Goal: Task Accomplishment & Management: Use online tool/utility

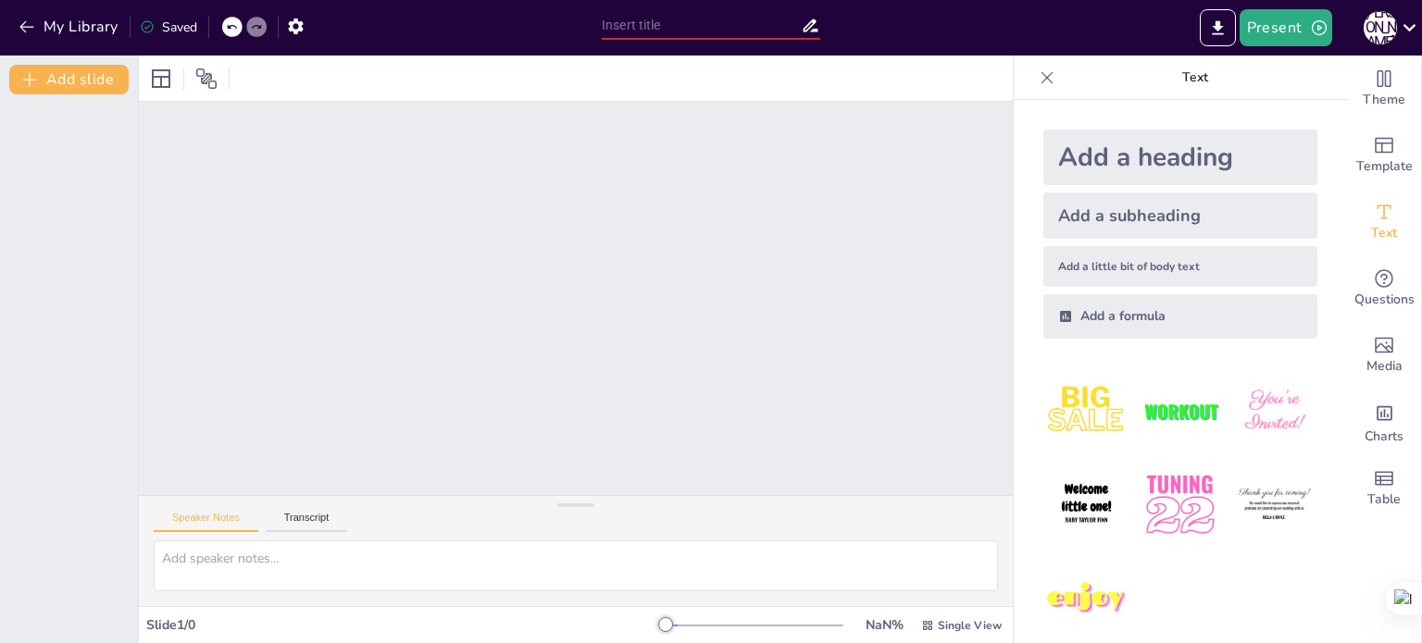
scroll to position [19, 0]
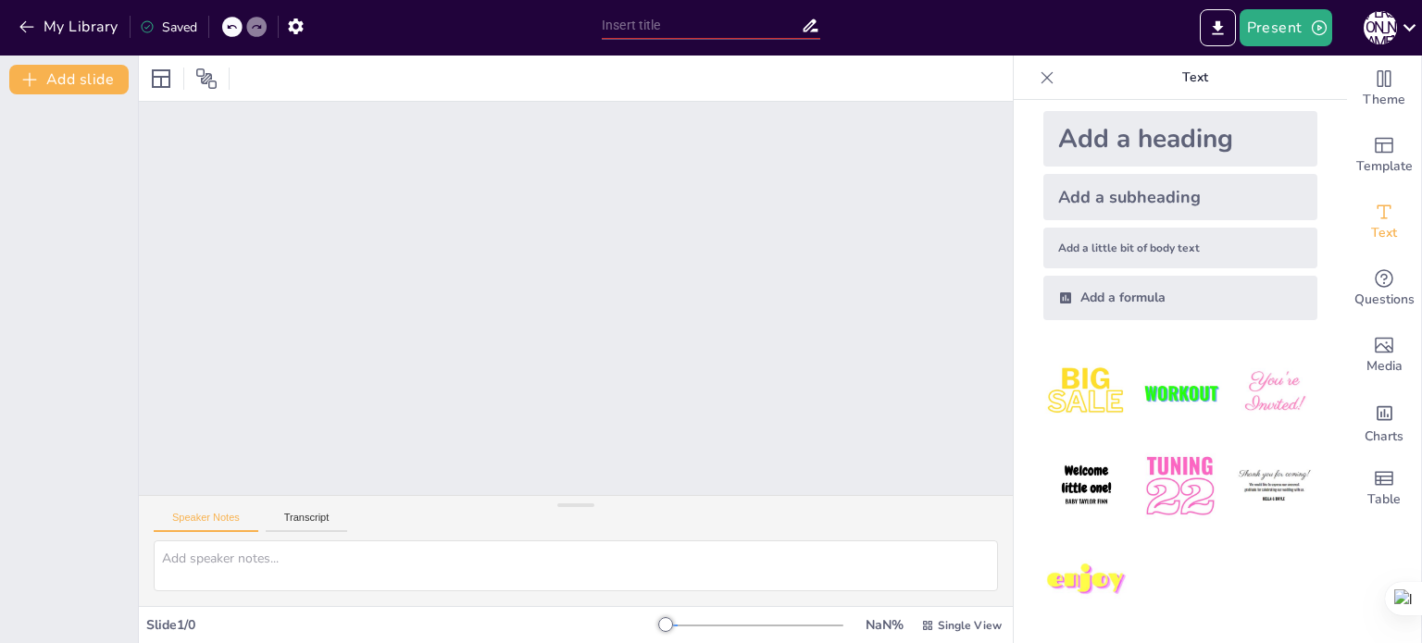
click at [1076, 495] on img at bounding box center [1086, 486] width 86 height 86
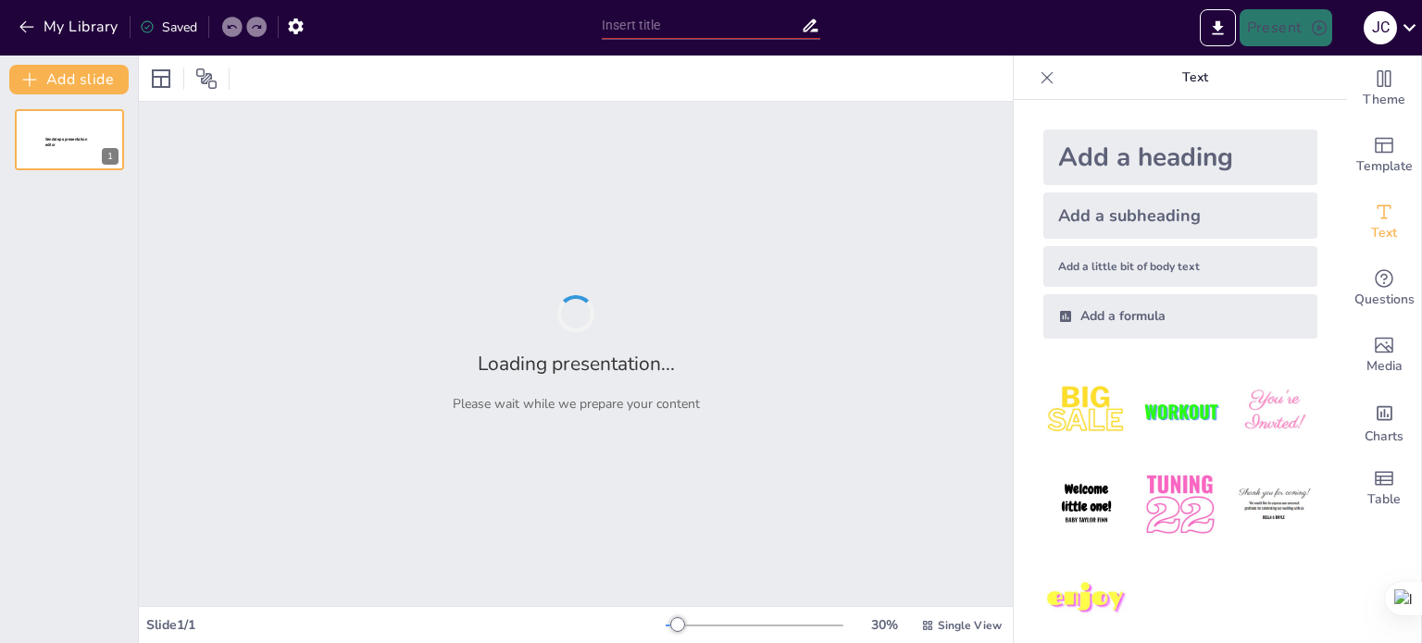
type input "Control Interno y Modelos de Auditoría Informática: Un Enfoque Integral"
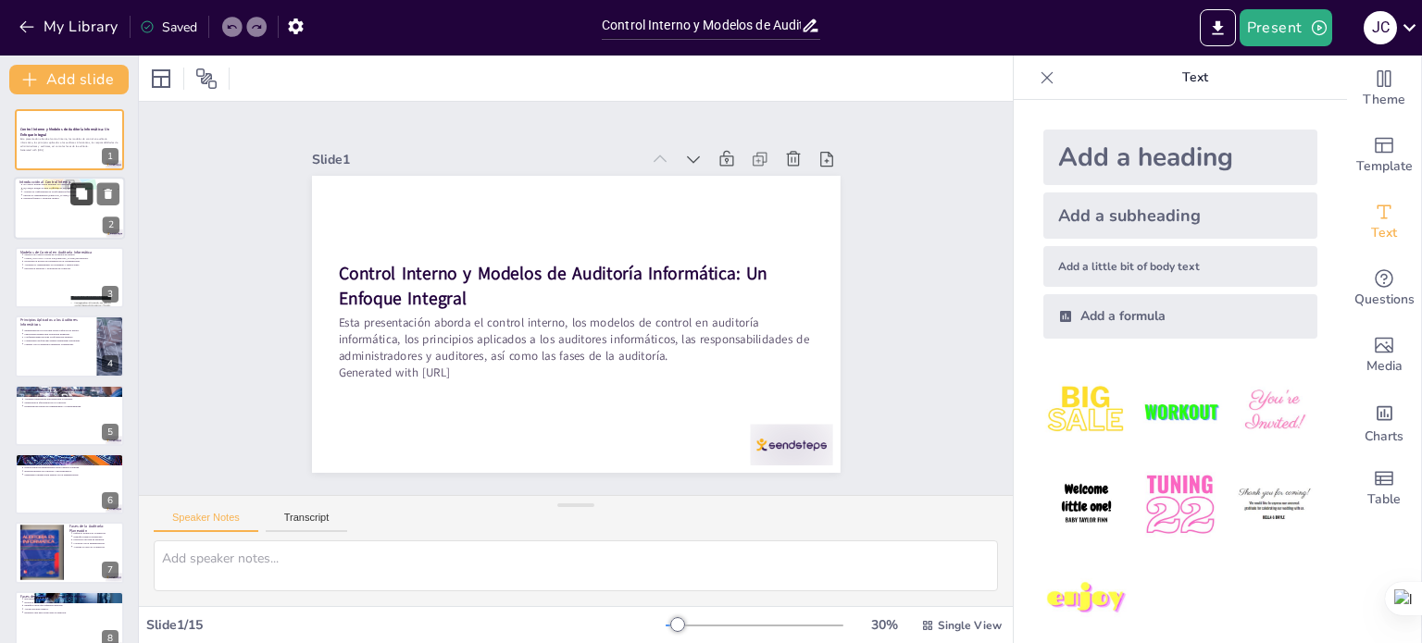
click at [82, 188] on icon at bounding box center [81, 194] width 13 height 13
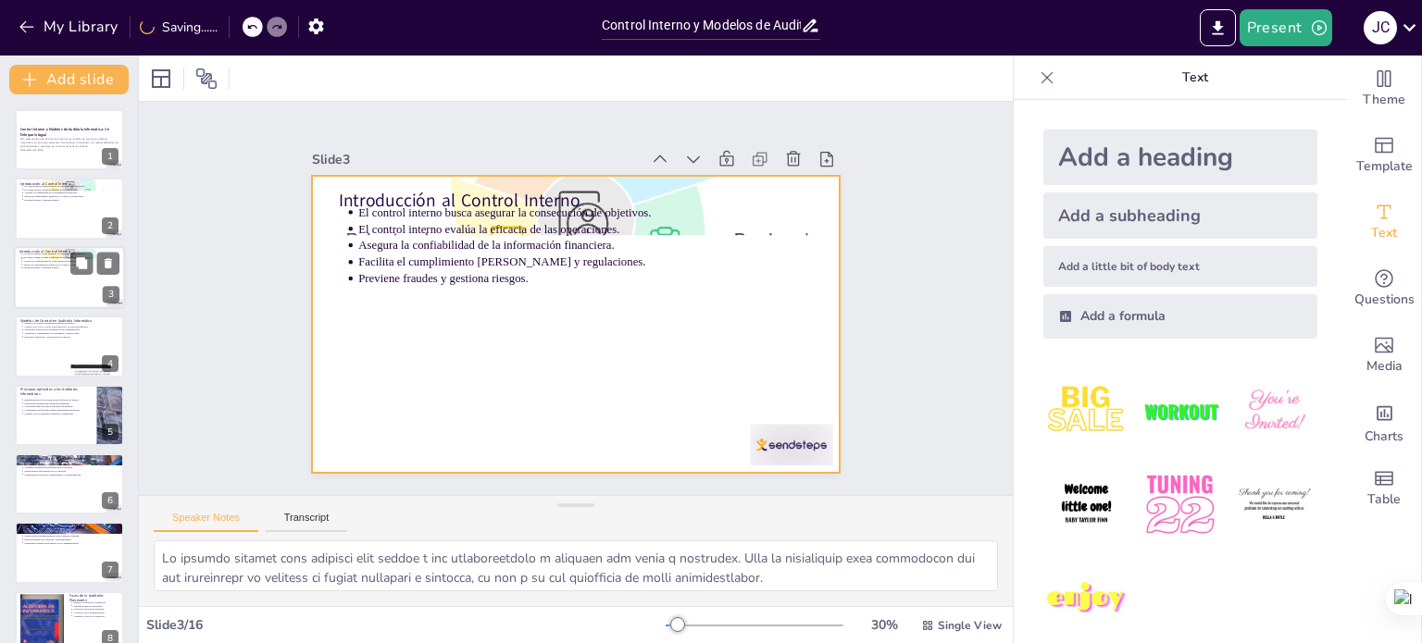
click at [51, 285] on div at bounding box center [69, 277] width 111 height 63
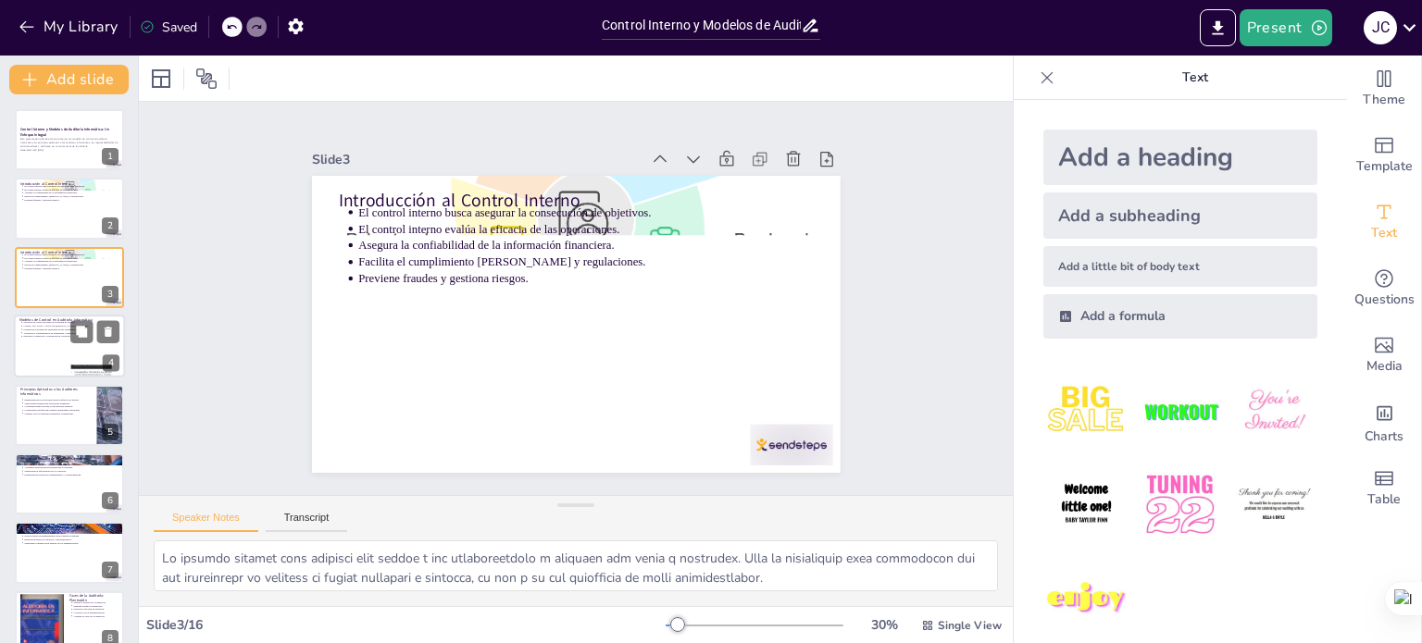
click at [53, 340] on div at bounding box center [69, 346] width 111 height 63
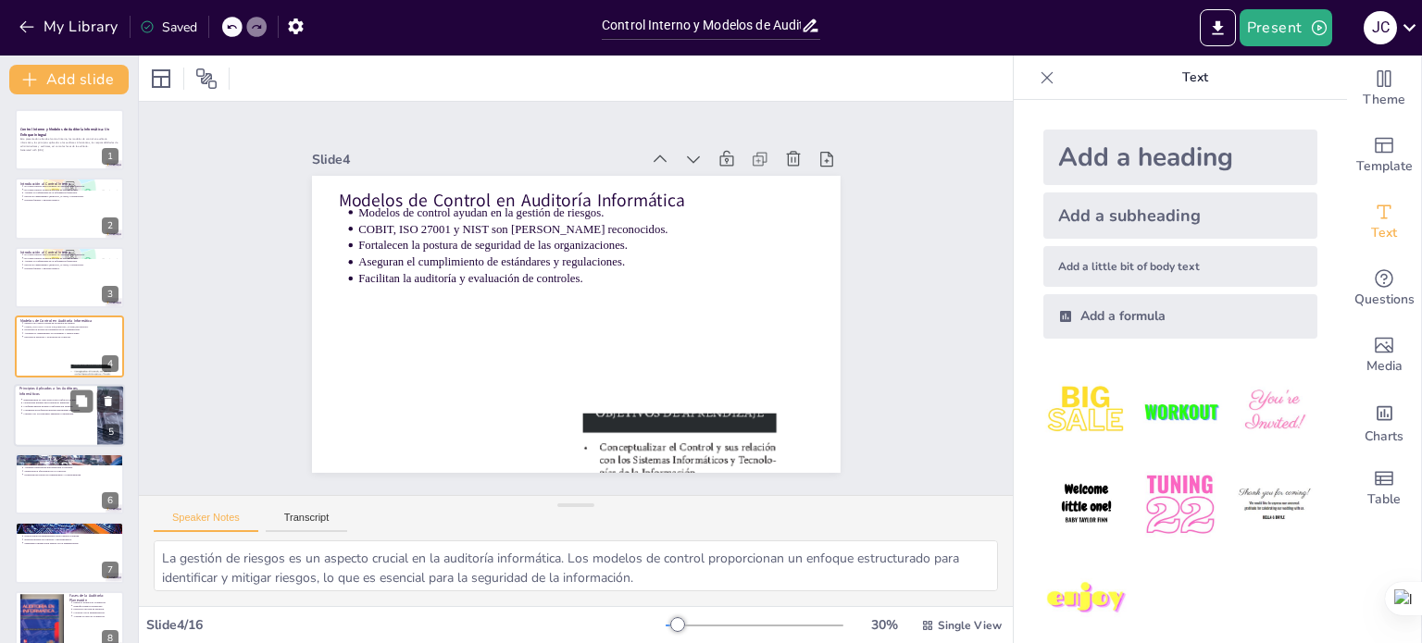
click at [48, 425] on div at bounding box center [69, 415] width 111 height 63
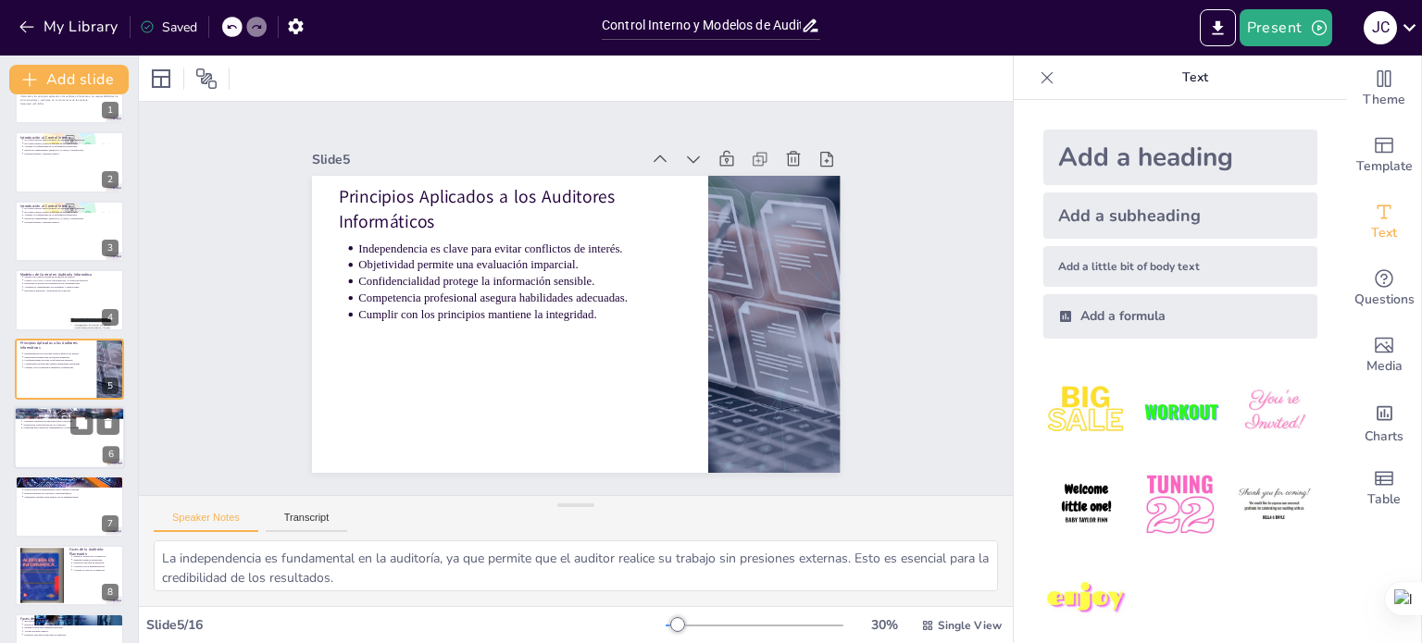
click at [52, 461] on div at bounding box center [69, 437] width 111 height 63
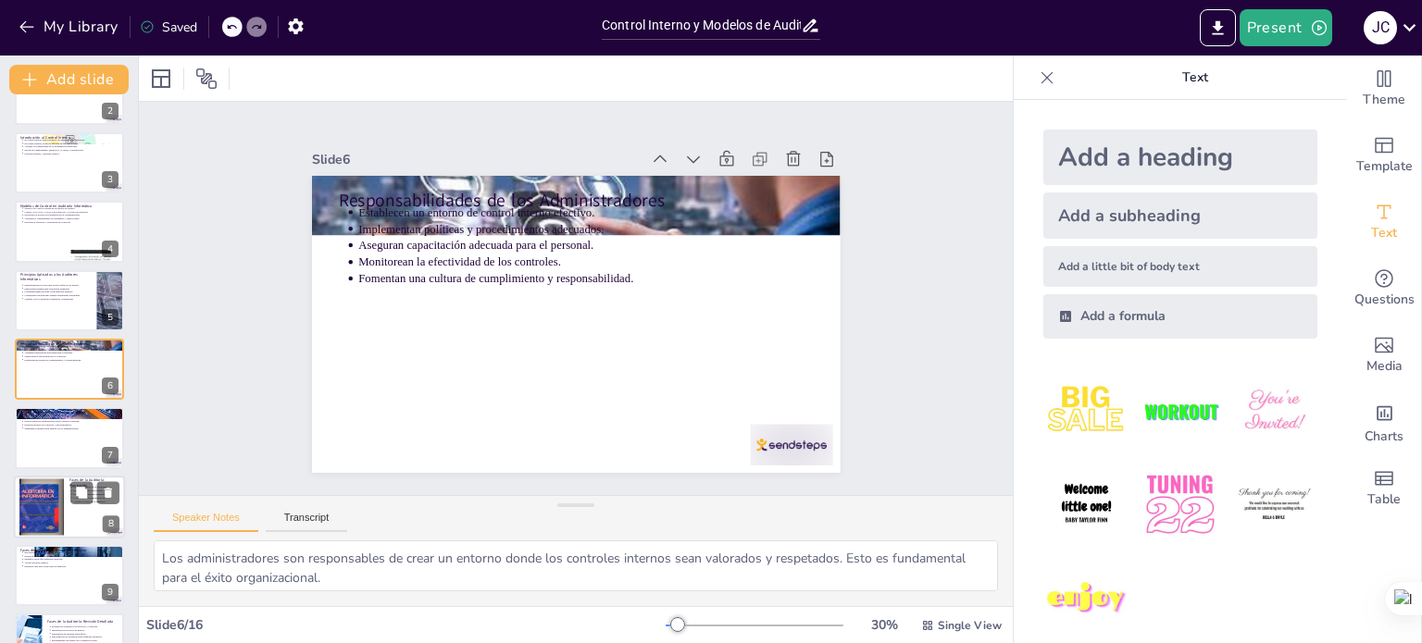
click at [44, 501] on div at bounding box center [41, 507] width 44 height 59
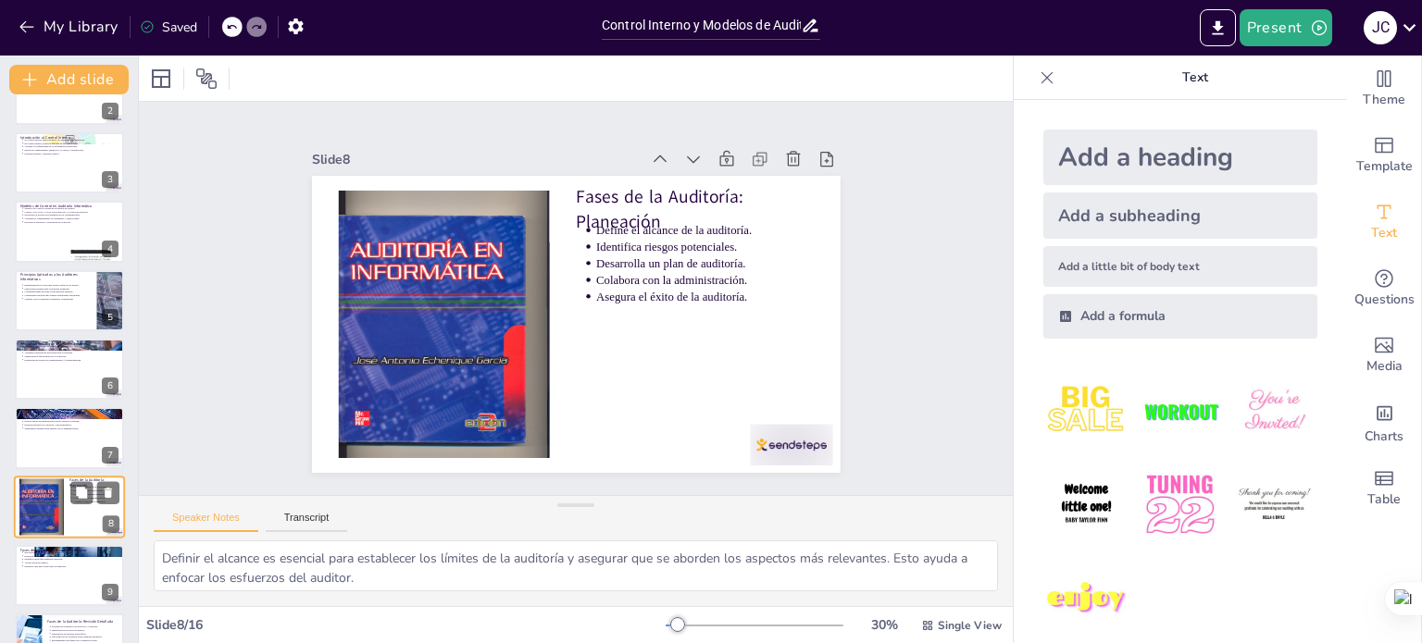
scroll to position [253, 0]
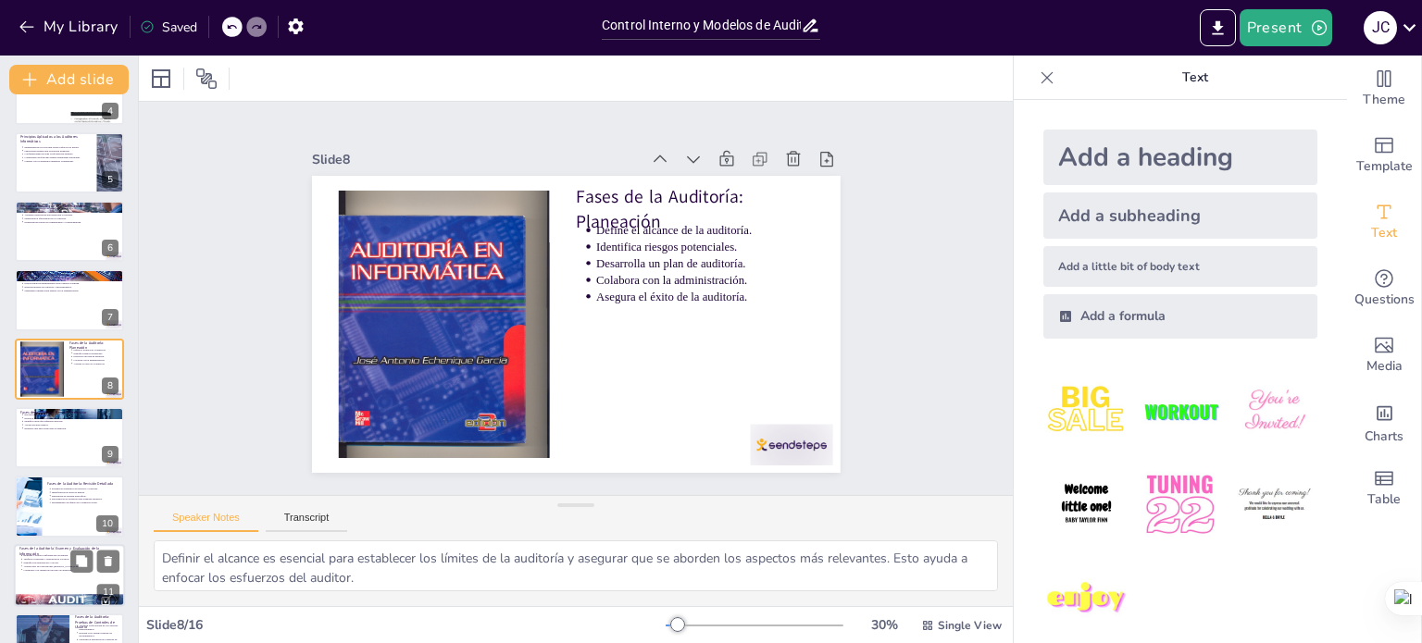
click at [41, 571] on div at bounding box center [69, 575] width 111 height 63
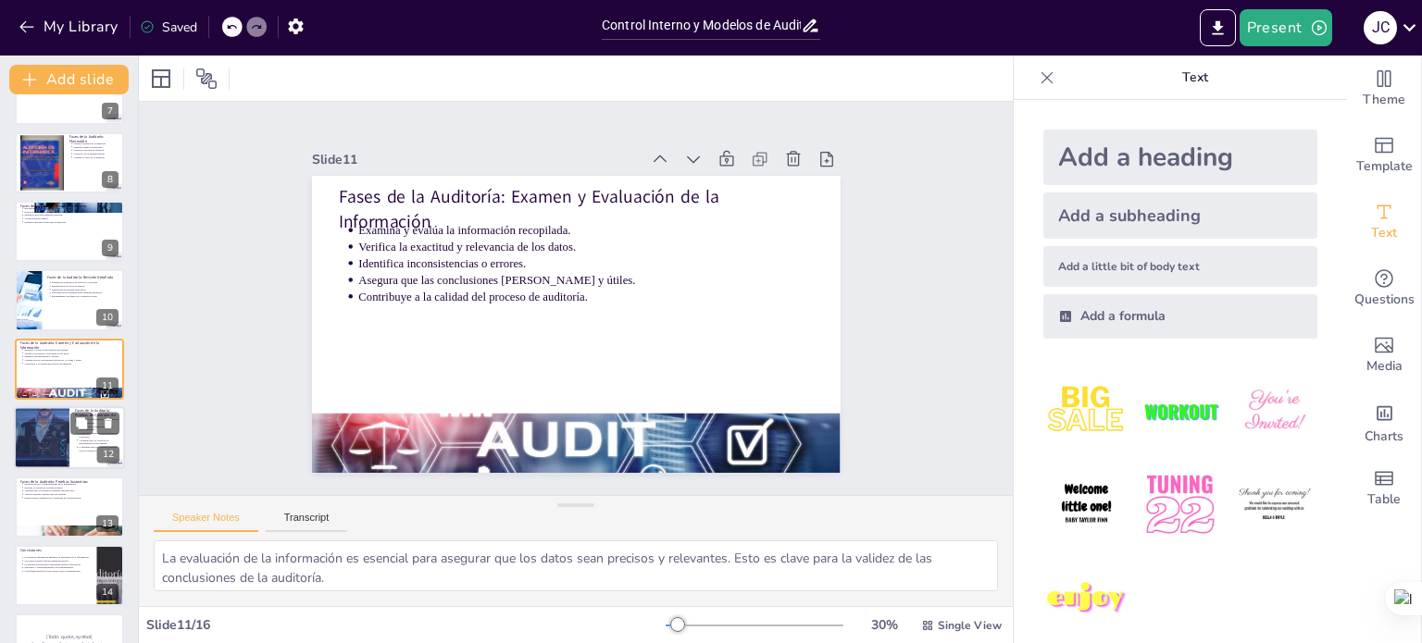
scroll to position [574, 0]
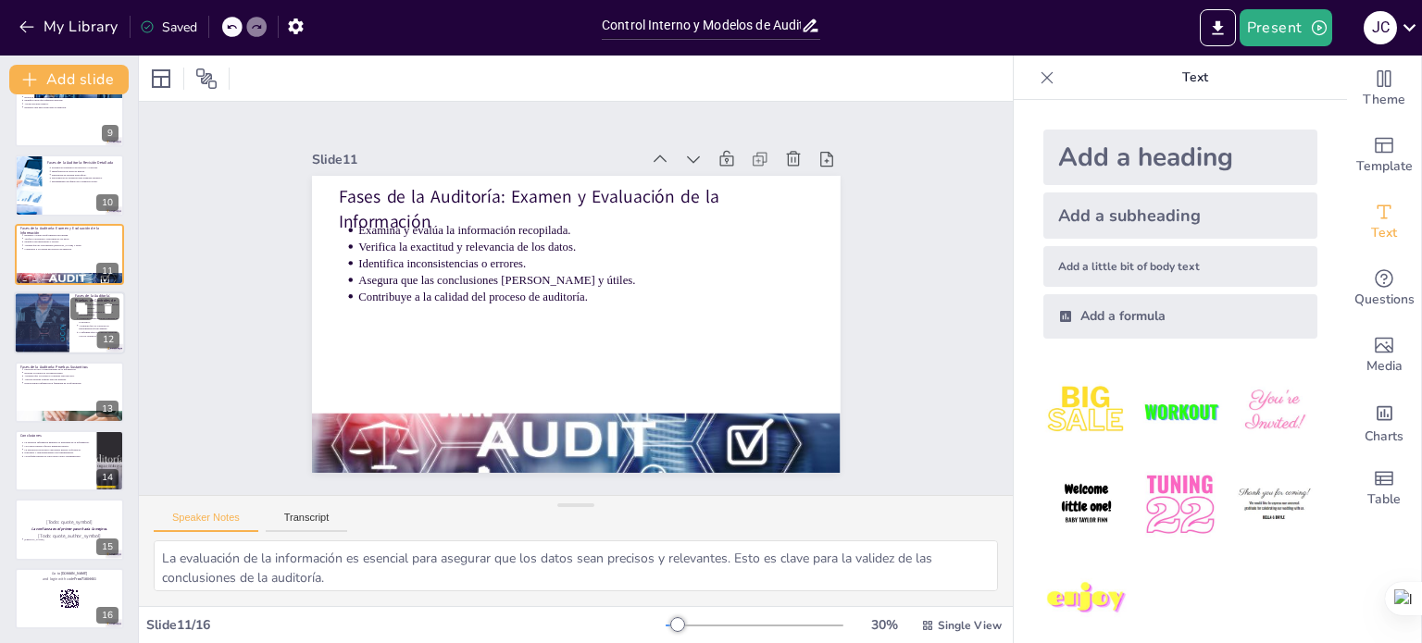
click at [27, 433] on p "Conclusiones" at bounding box center [55, 436] width 71 height 6
type textarea "La integridad de la información es esencial para la confianza en los procesos o…"
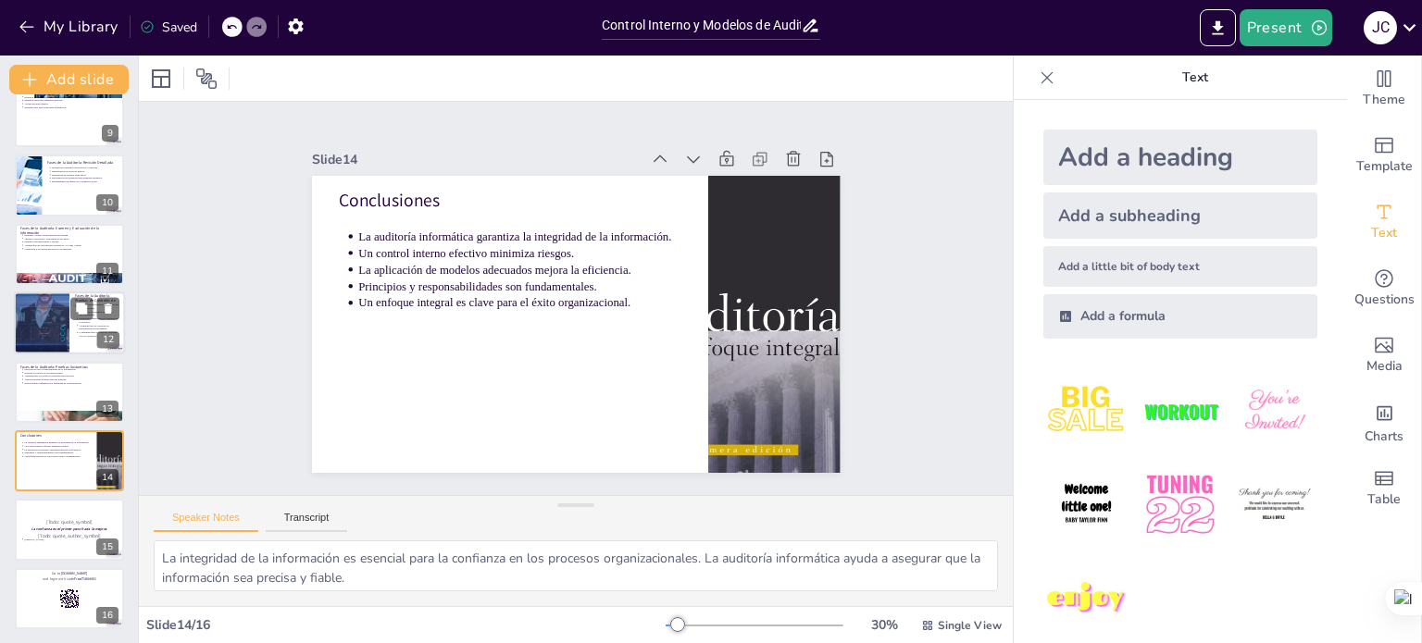
scroll to position [575, 0]
click at [44, 510] on div at bounding box center [69, 529] width 111 height 63
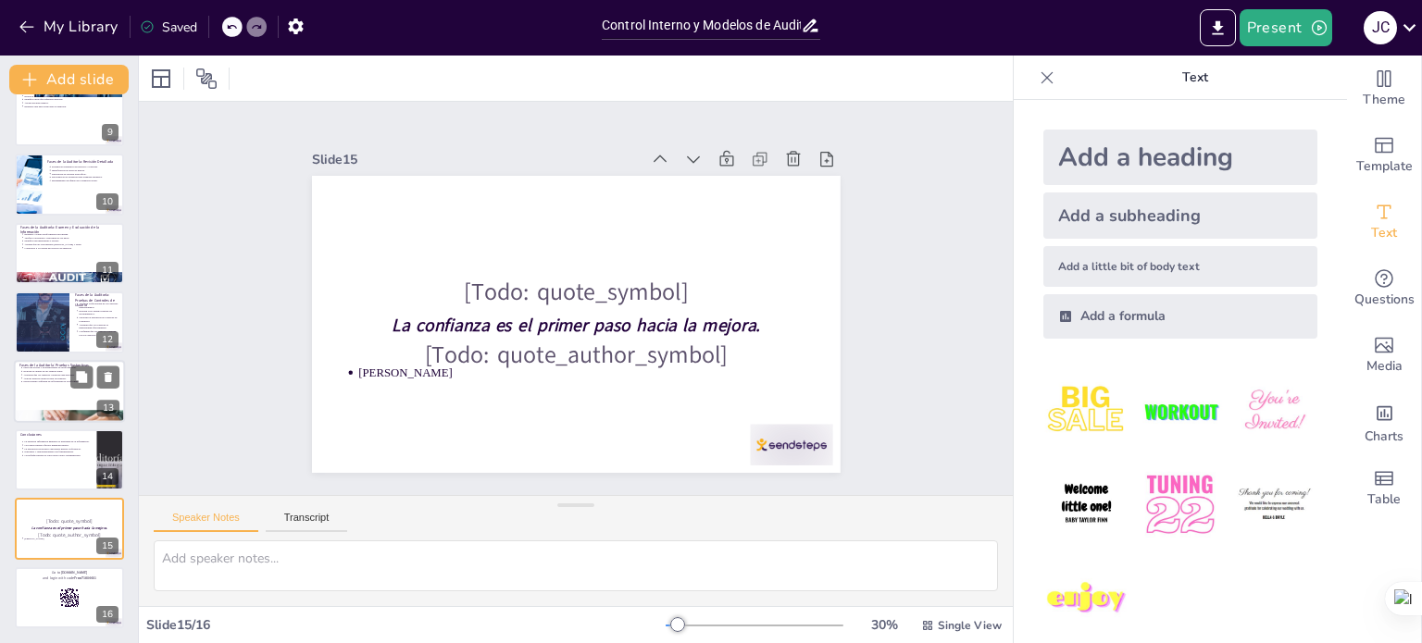
scroll to position [574, 0]
click at [47, 590] on div at bounding box center [69, 598] width 111 height 63
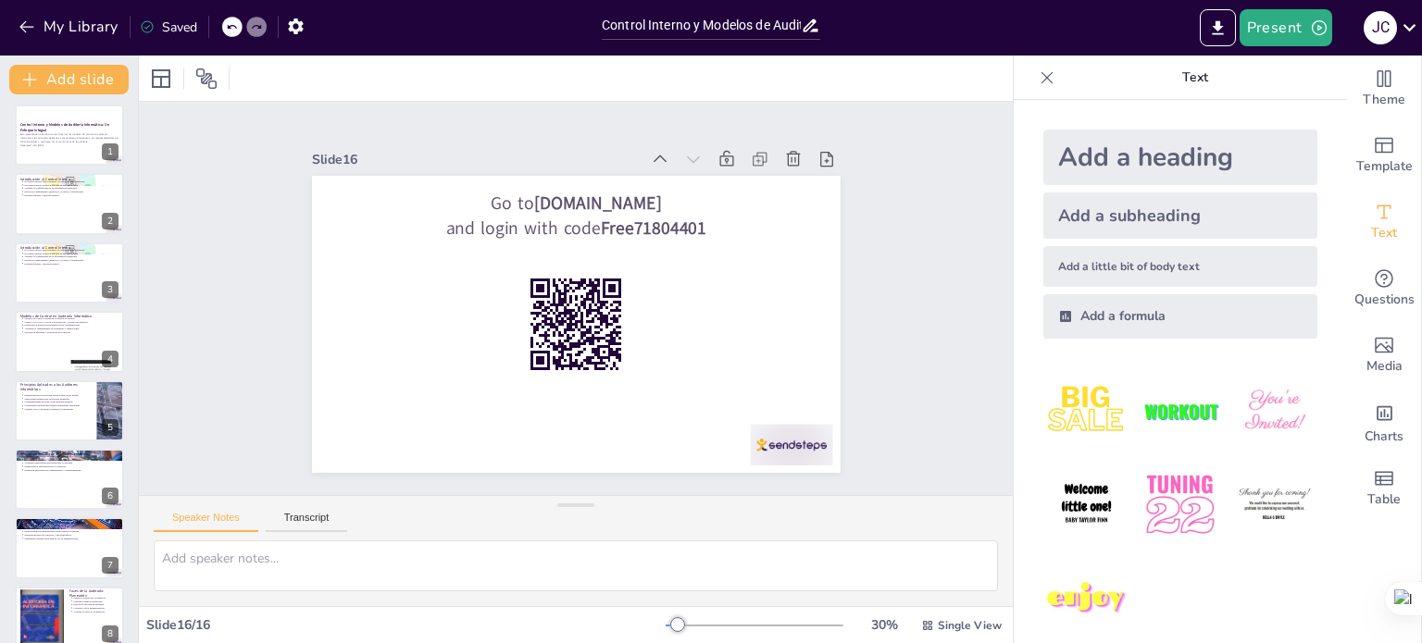
scroll to position [0, 0]
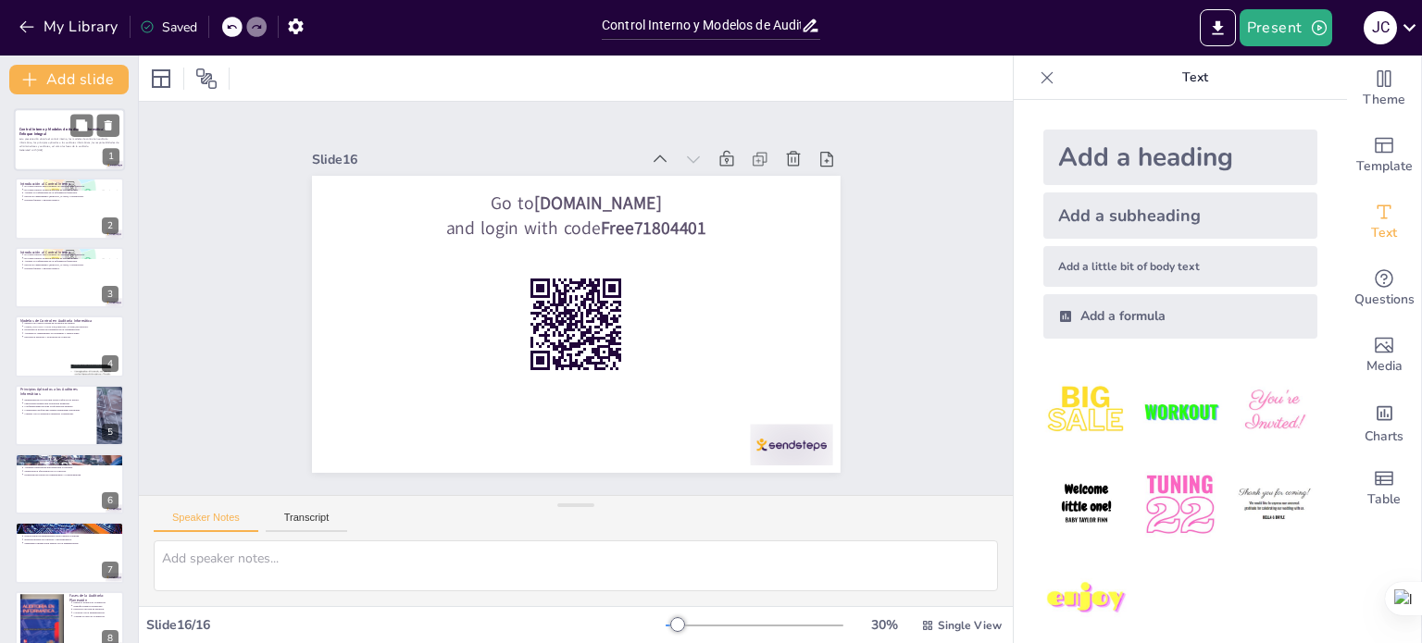
click at [43, 137] on div "Esta presentación aborda el control interno, los modelos de control en auditorí…" at bounding box center [69, 145] width 100 height 16
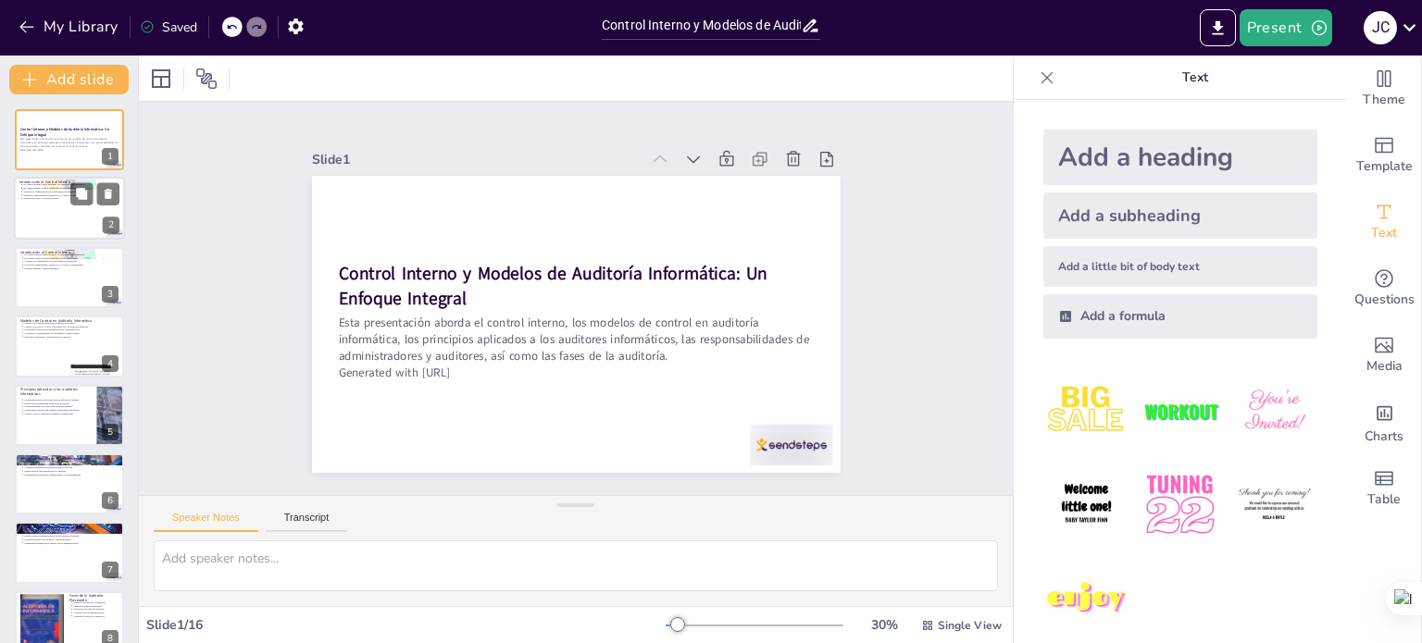
click at [42, 192] on p "Asegura la confiabilidad de la información financiera." at bounding box center [71, 193] width 96 height 4
type textarea "El control interno está diseñado para ayudar a las organizaciones a alcanzar su…"
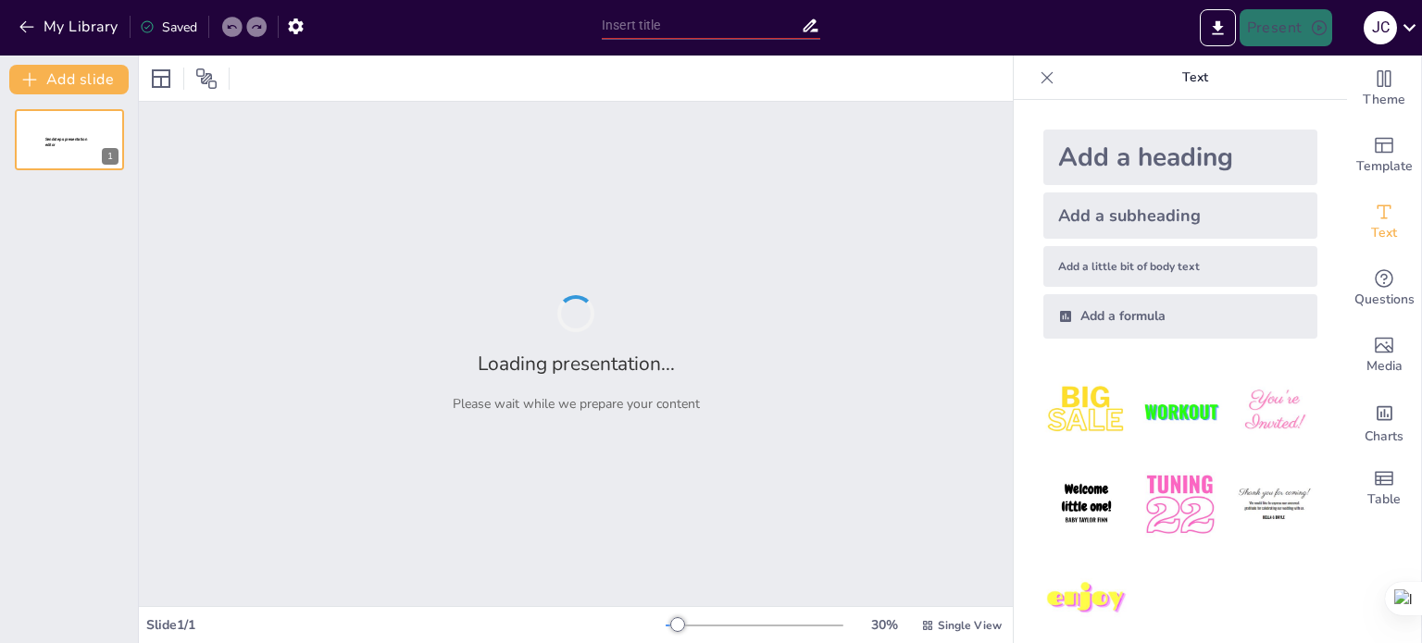
type input "Control Interno y Modelos de Auditoría Informática: Un Enfoque Integral"
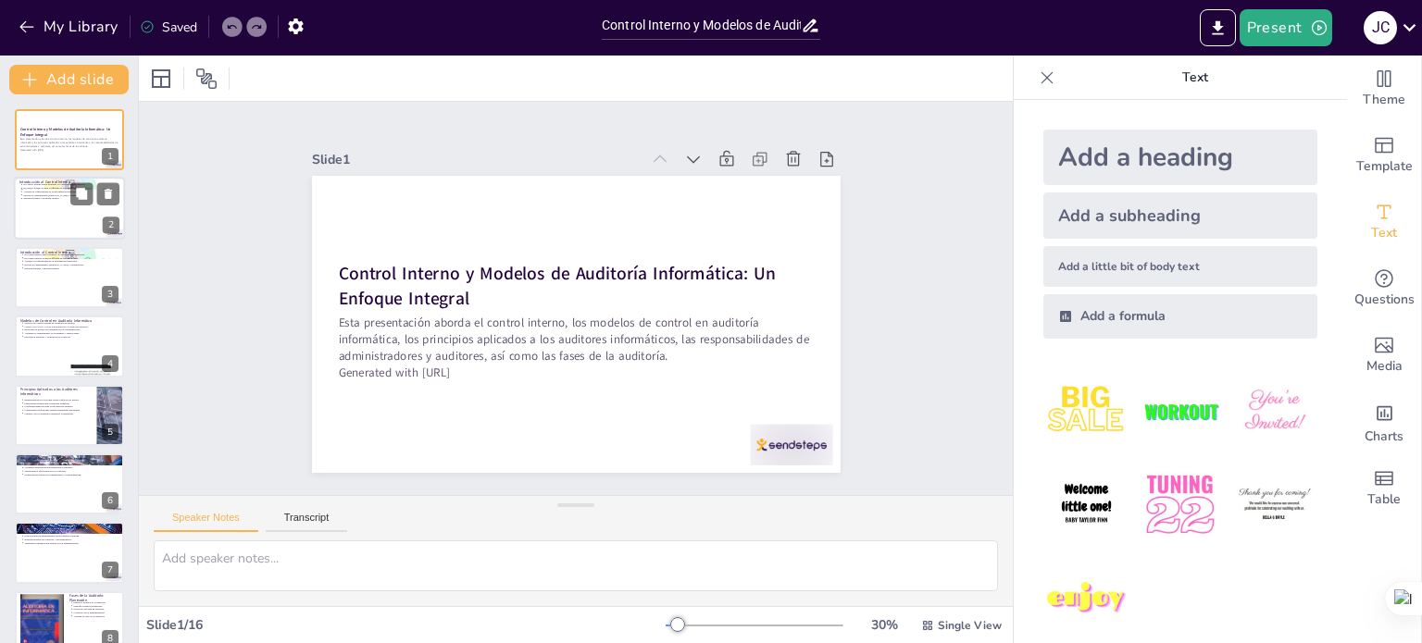
click at [68, 207] on div at bounding box center [69, 209] width 111 height 63
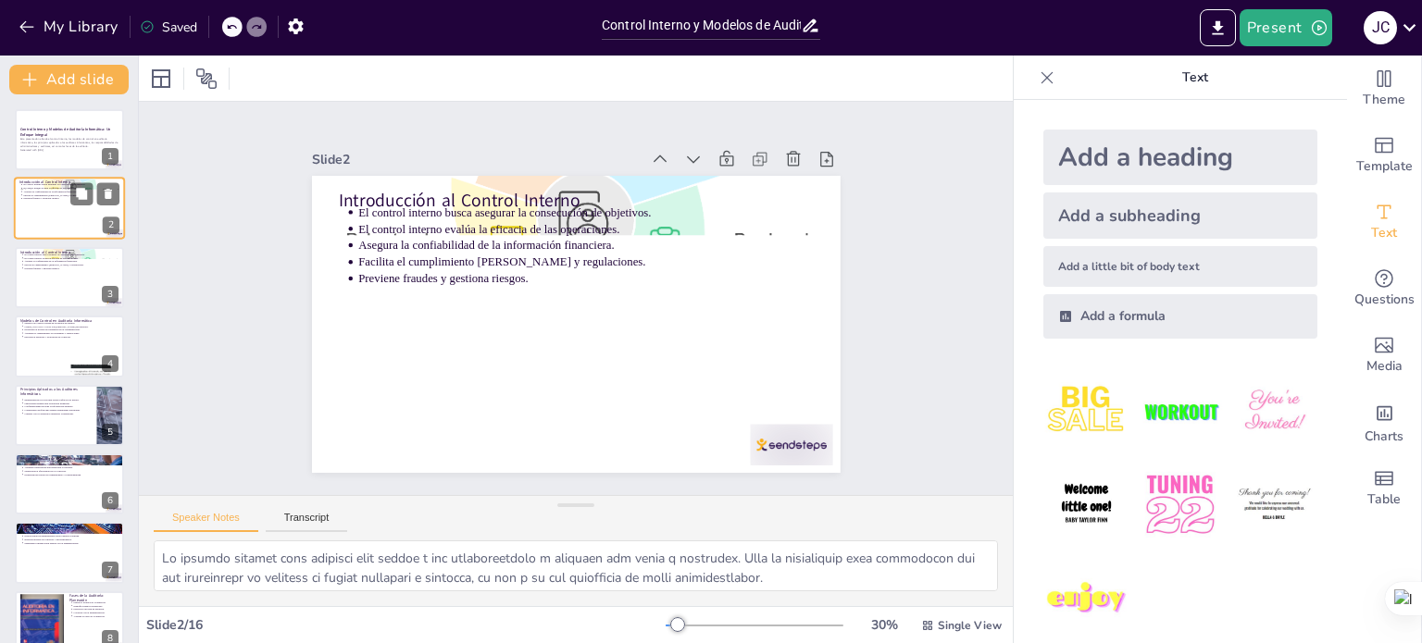
click at [43, 240] on div "Introducción al Control Interno El control interno busca asegurar la consecució…" at bounding box center [69, 209] width 111 height 63
click at [33, 278] on div at bounding box center [69, 277] width 111 height 63
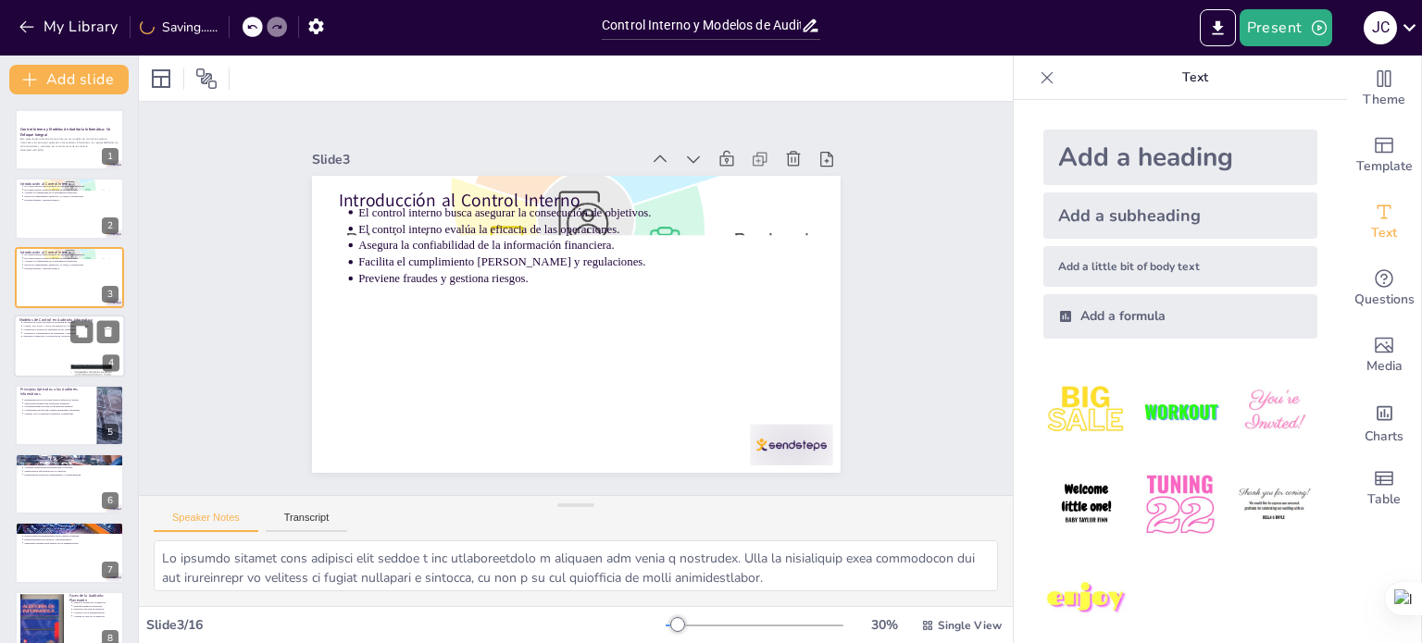
click at [52, 335] on p "Facilitan la auditoría y evaluación de controles." at bounding box center [71, 337] width 96 height 4
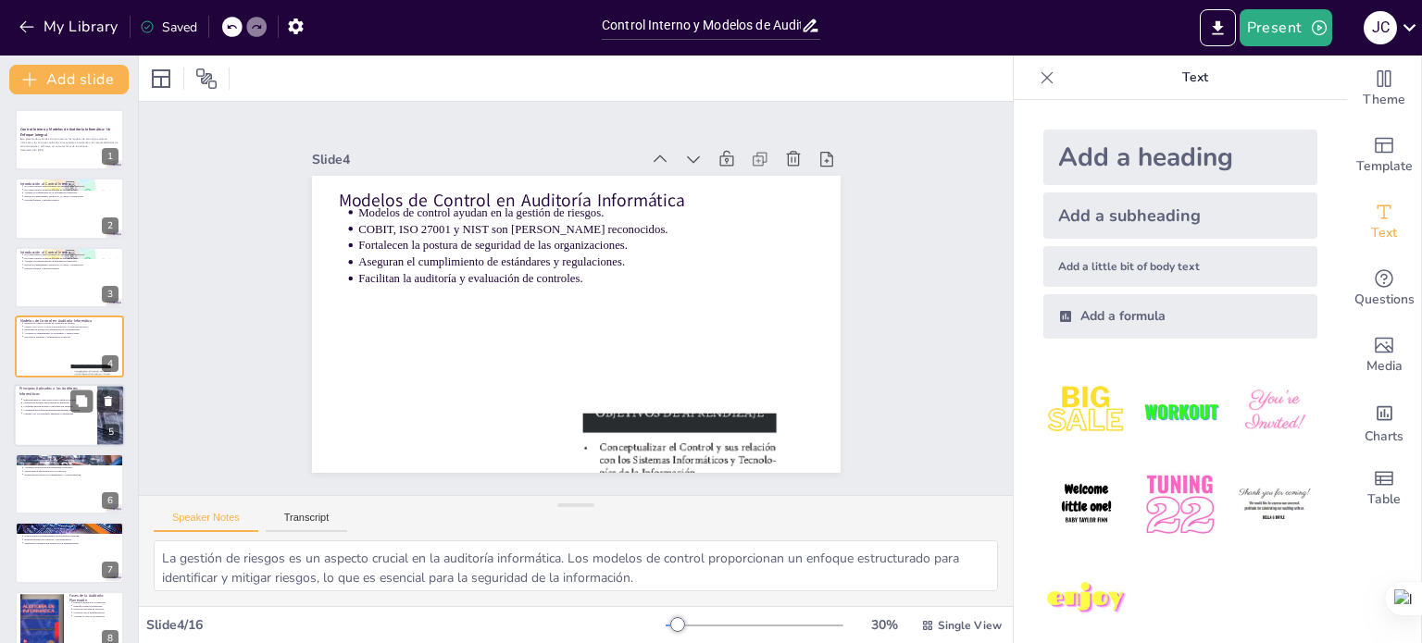
click at [52, 384] on div "Principios Aplicados a los Auditores Informáticos Independencia es clave para e…" at bounding box center [69, 415] width 111 height 63
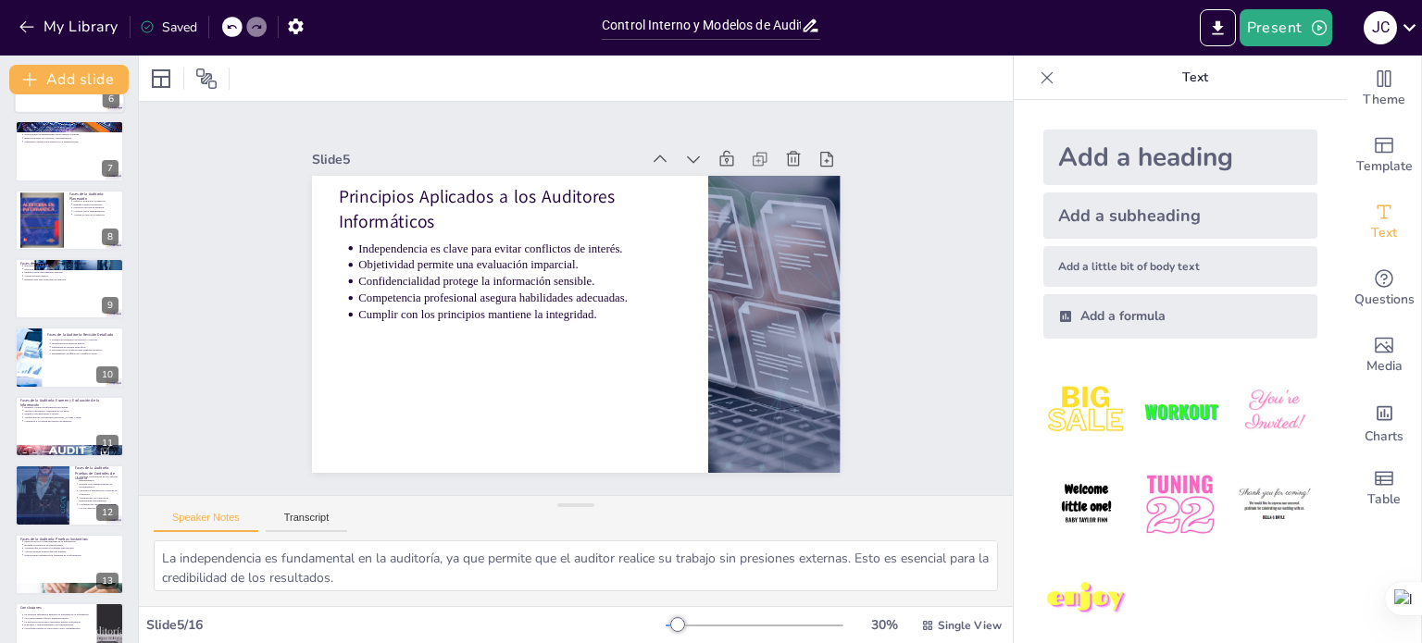
scroll to position [574, 0]
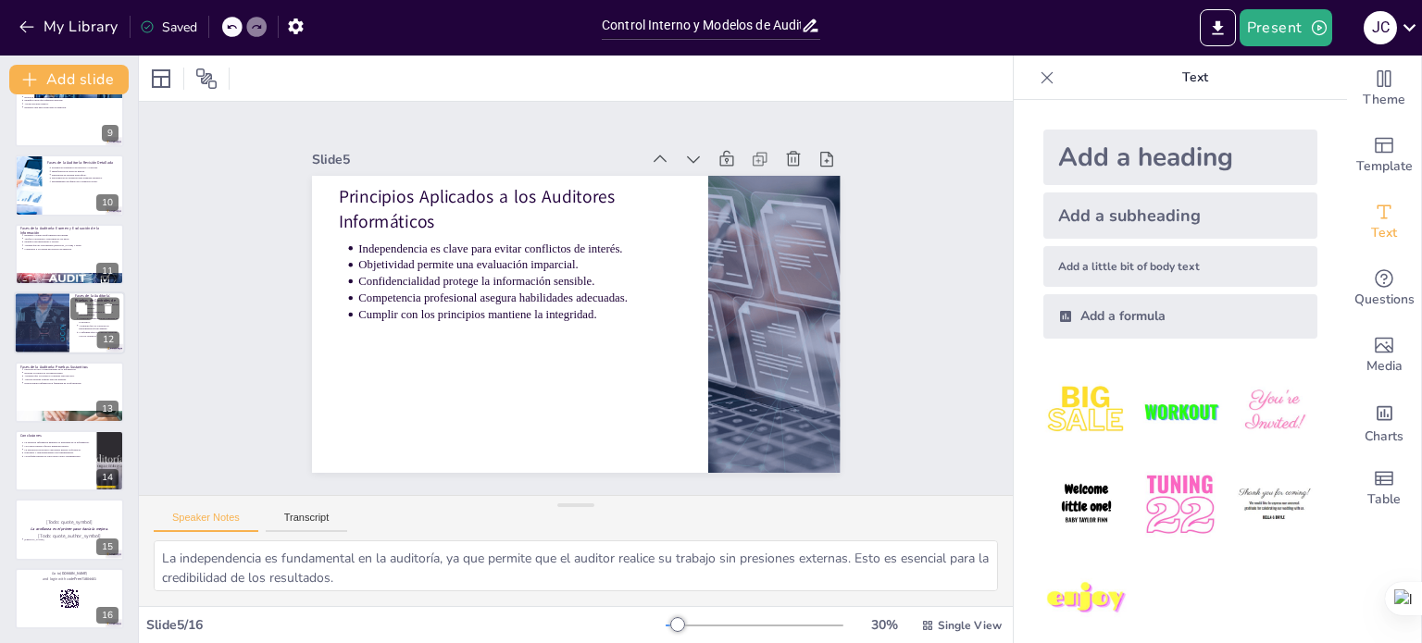
click at [44, 329] on div at bounding box center [41, 323] width 94 height 63
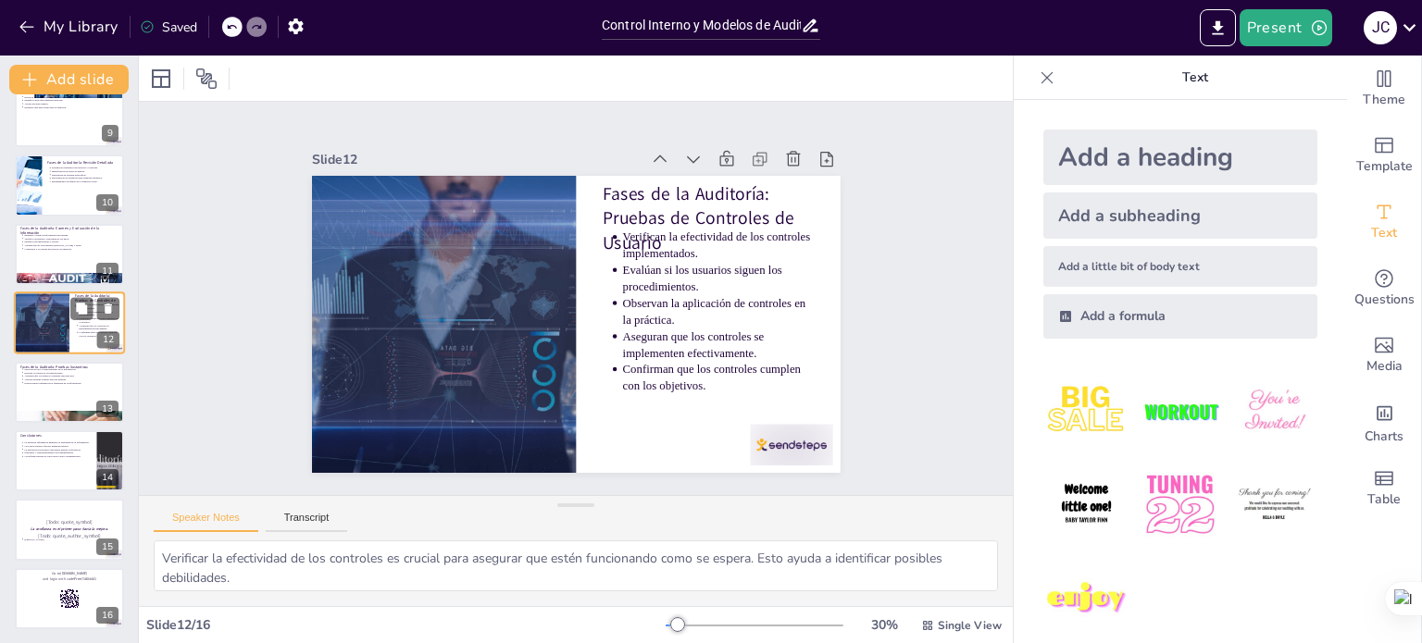
scroll to position [528, 0]
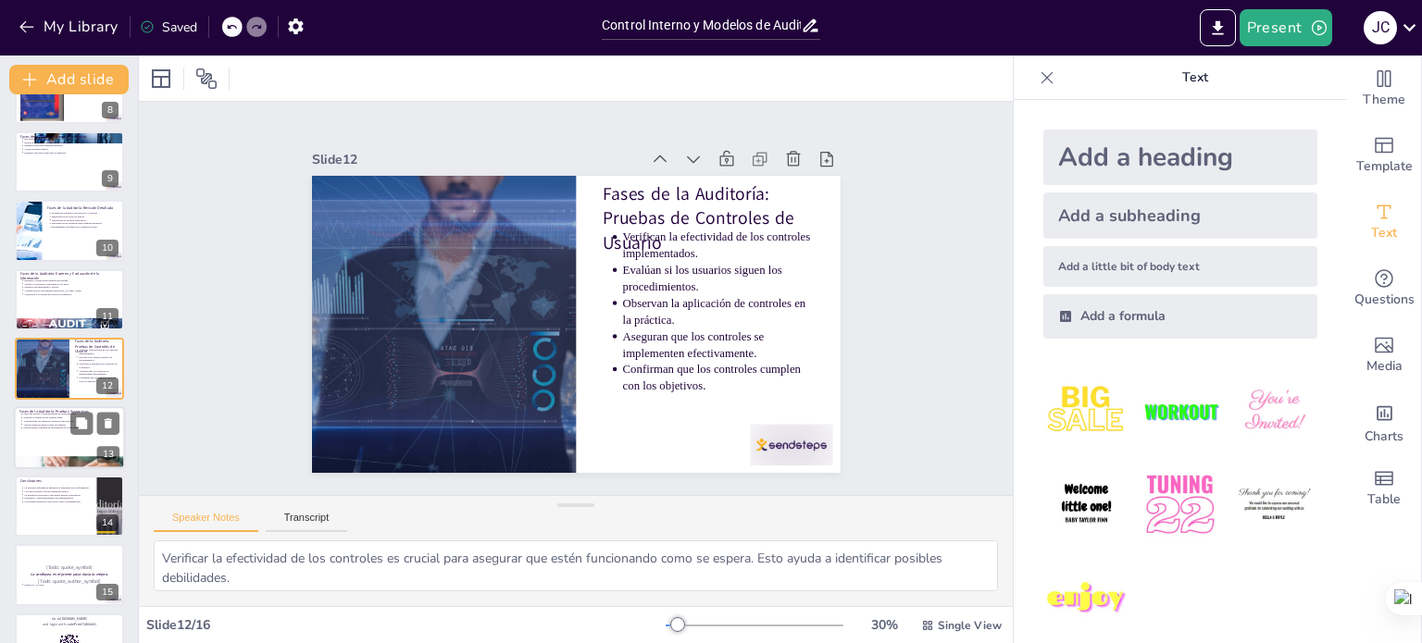
click at [47, 419] on p "Aseguran que los registros contables sean precisos." at bounding box center [71, 421] width 96 height 4
type textarea "Detectar errores o irregularidades es fundamental para garantizar la precisión …"
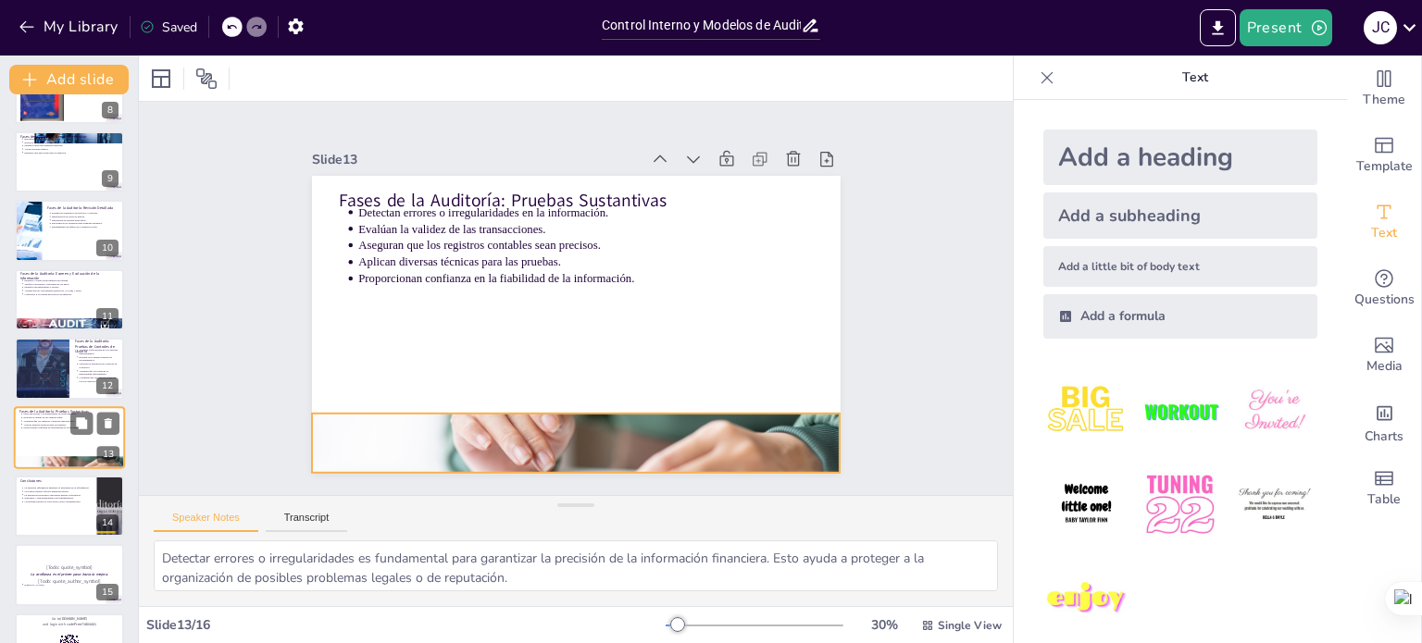
scroll to position [575, 0]
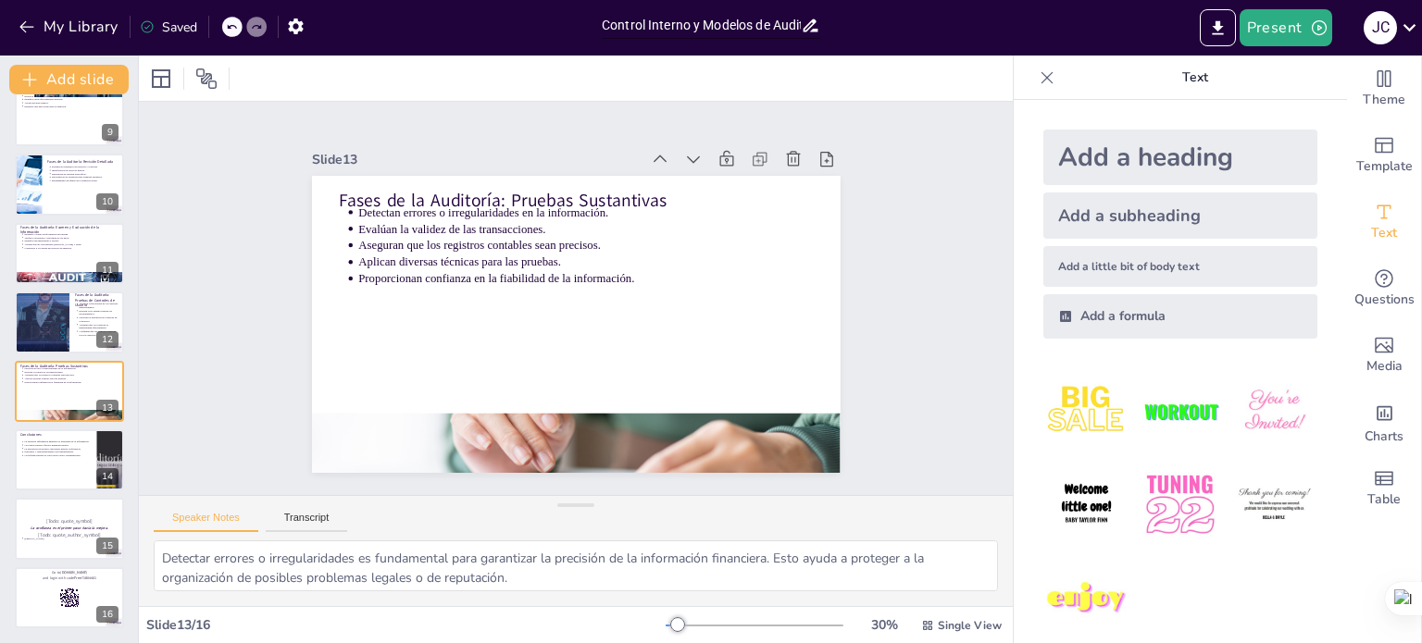
click at [755, 29] on input "Control Interno y Modelos de Auditoría Informática: Un Enfoque Integral" at bounding box center [701, 25] width 199 height 27
drag, startPoint x: 755, startPoint y: 29, endPoint x: 879, endPoint y: 18, distance: 124.5
click at [879, 18] on div "My Library Saved Control Interno y Modelos de Auditoría Informática: Un Enfoque…" at bounding box center [711, 28] width 1422 height 56
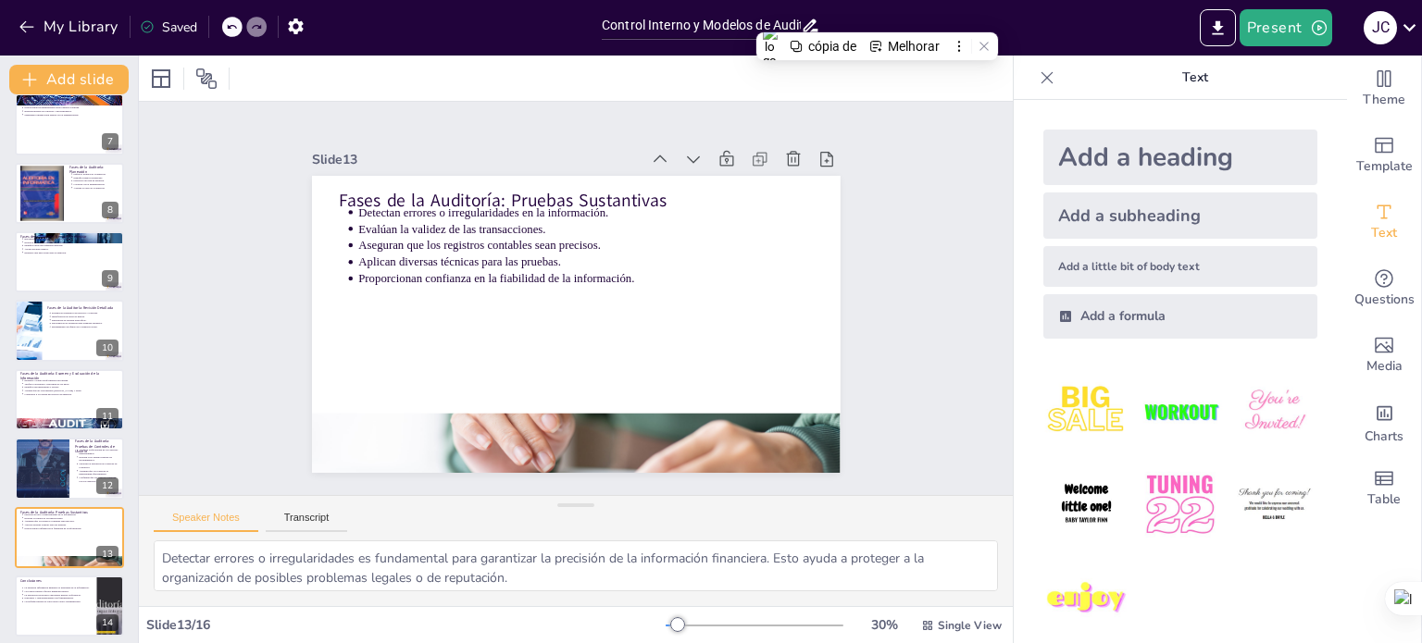
scroll to position [574, 0]
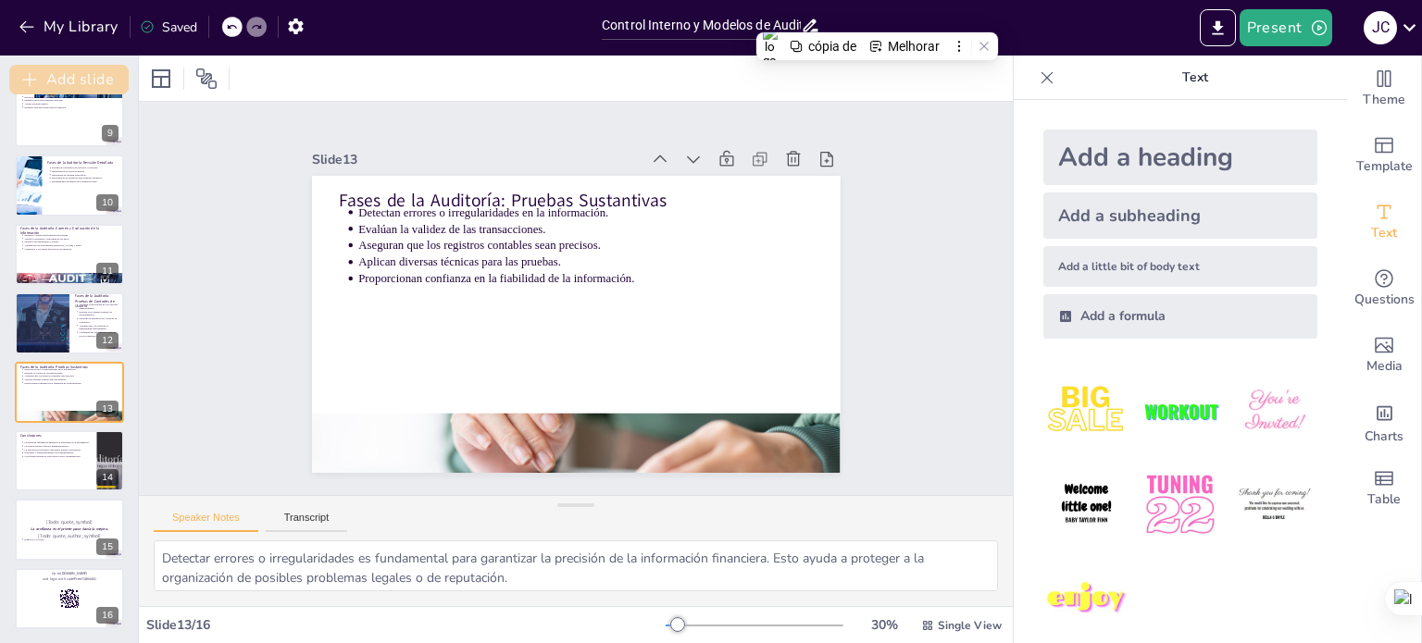
click at [22, 81] on icon "button" at bounding box center [29, 79] width 19 height 19
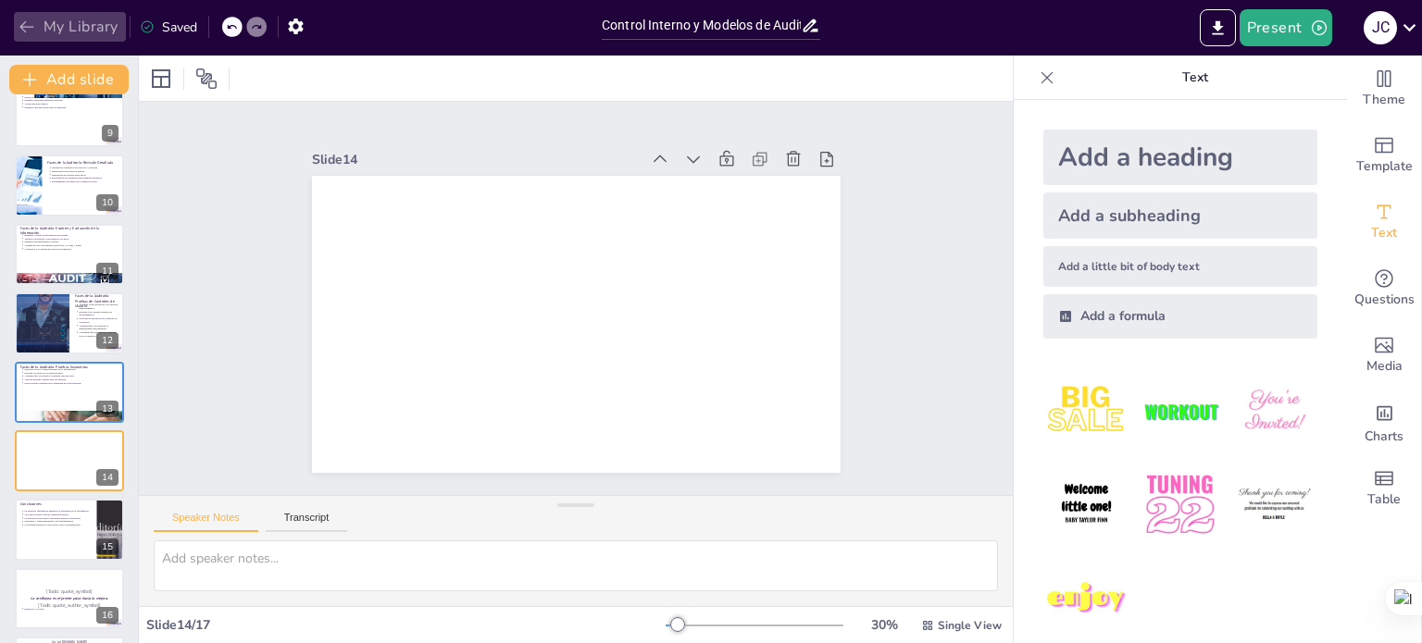
click at [23, 31] on icon "button" at bounding box center [27, 27] width 19 height 19
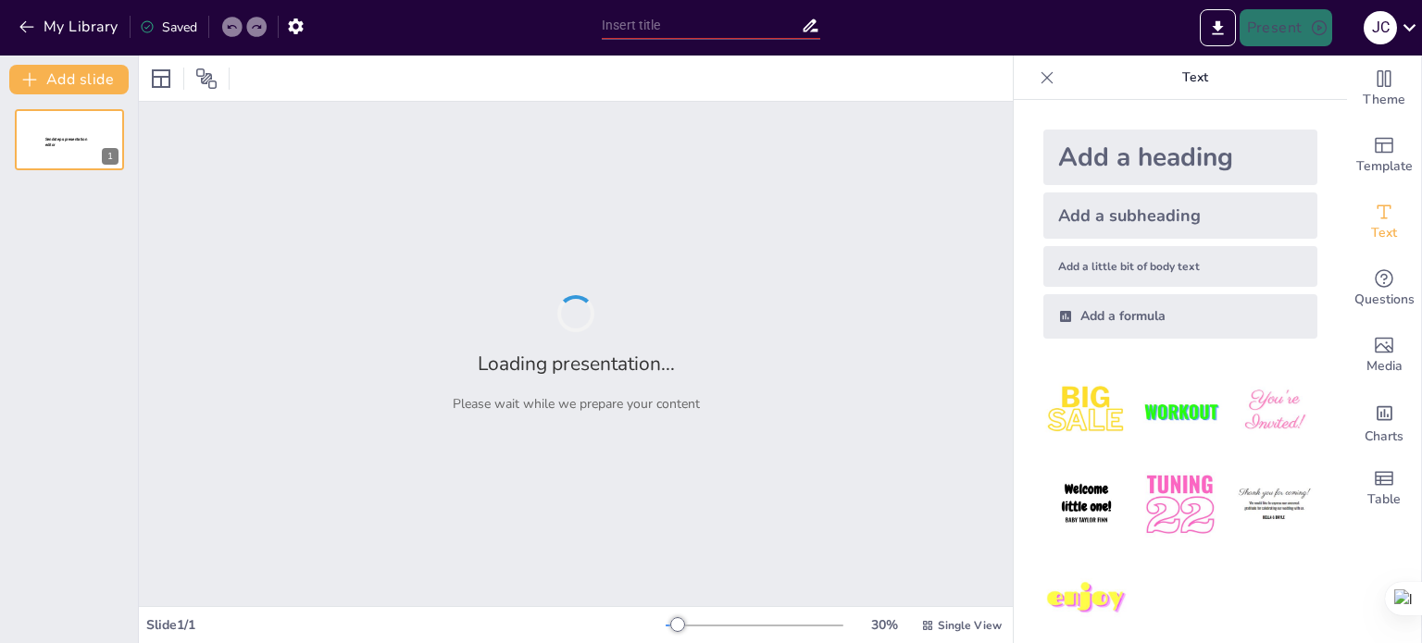
type input "Control Interno y Modelos de Auditoría Informática: Un Enfoque Integral"
